Goal: Navigation & Orientation: Find specific page/section

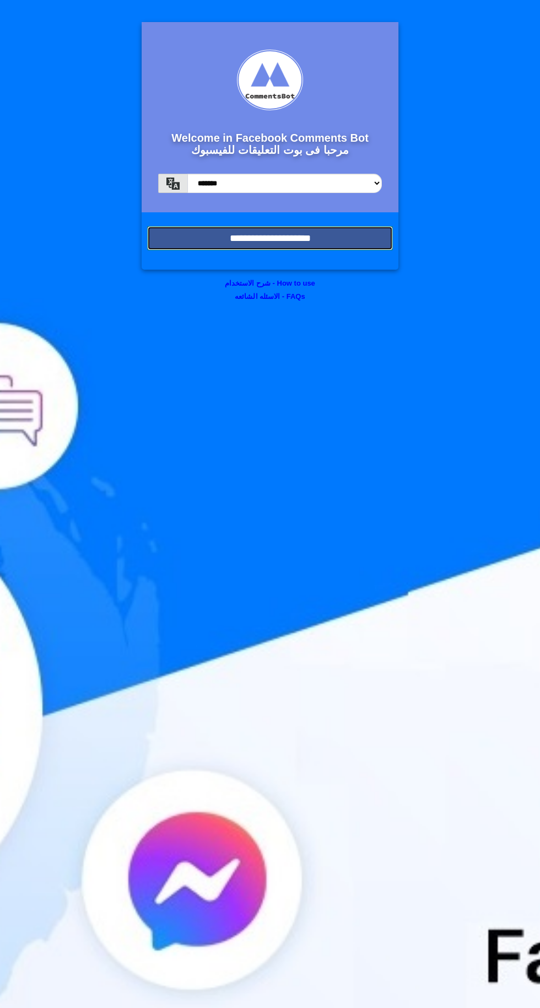
click at [308, 230] on input "**********" at bounding box center [270, 238] width 246 height 24
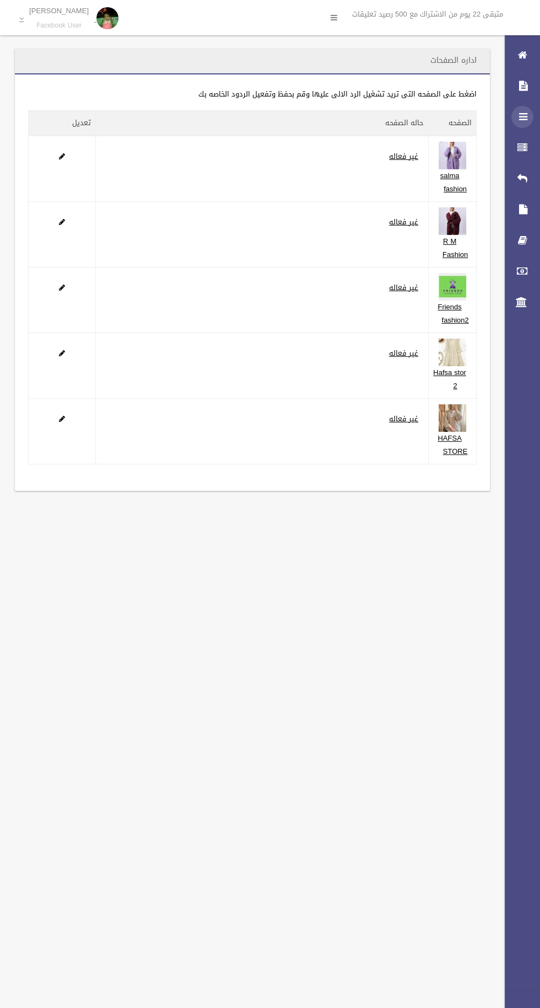
click at [523, 116] on icon at bounding box center [523, 117] width 10 height 22
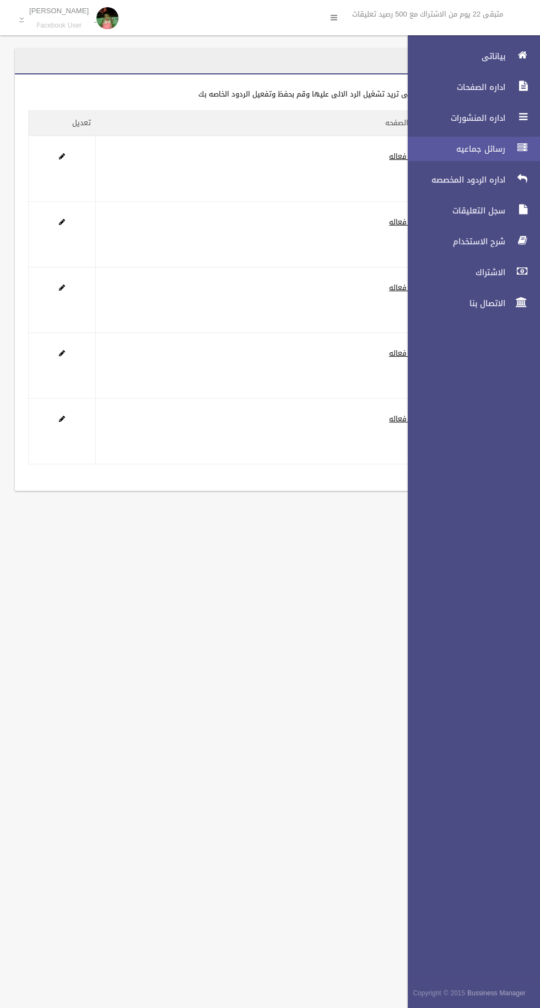
click at [519, 148] on icon at bounding box center [523, 148] width 10 height 22
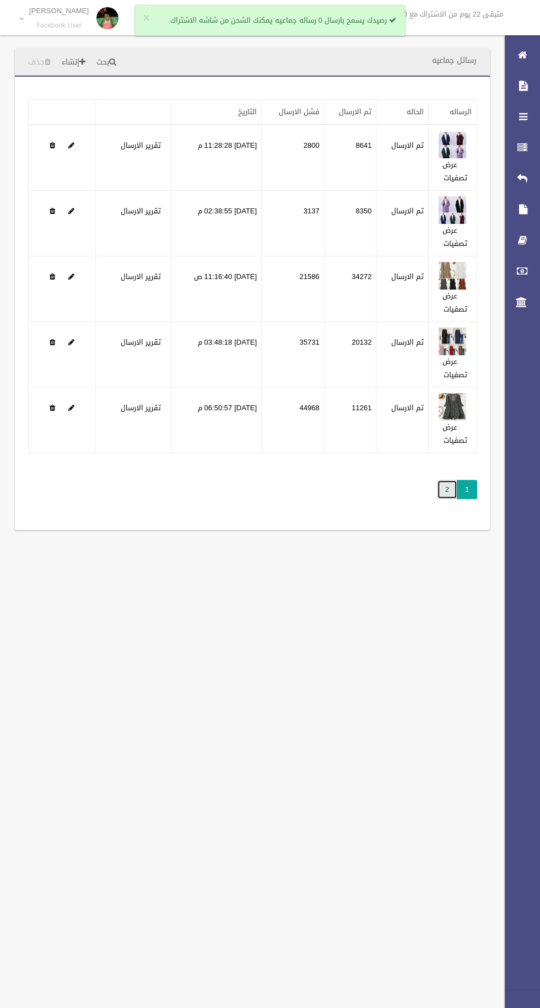
click at [446, 489] on link "2" at bounding box center [447, 489] width 20 height 19
